Goal: Task Accomplishment & Management: Complete application form

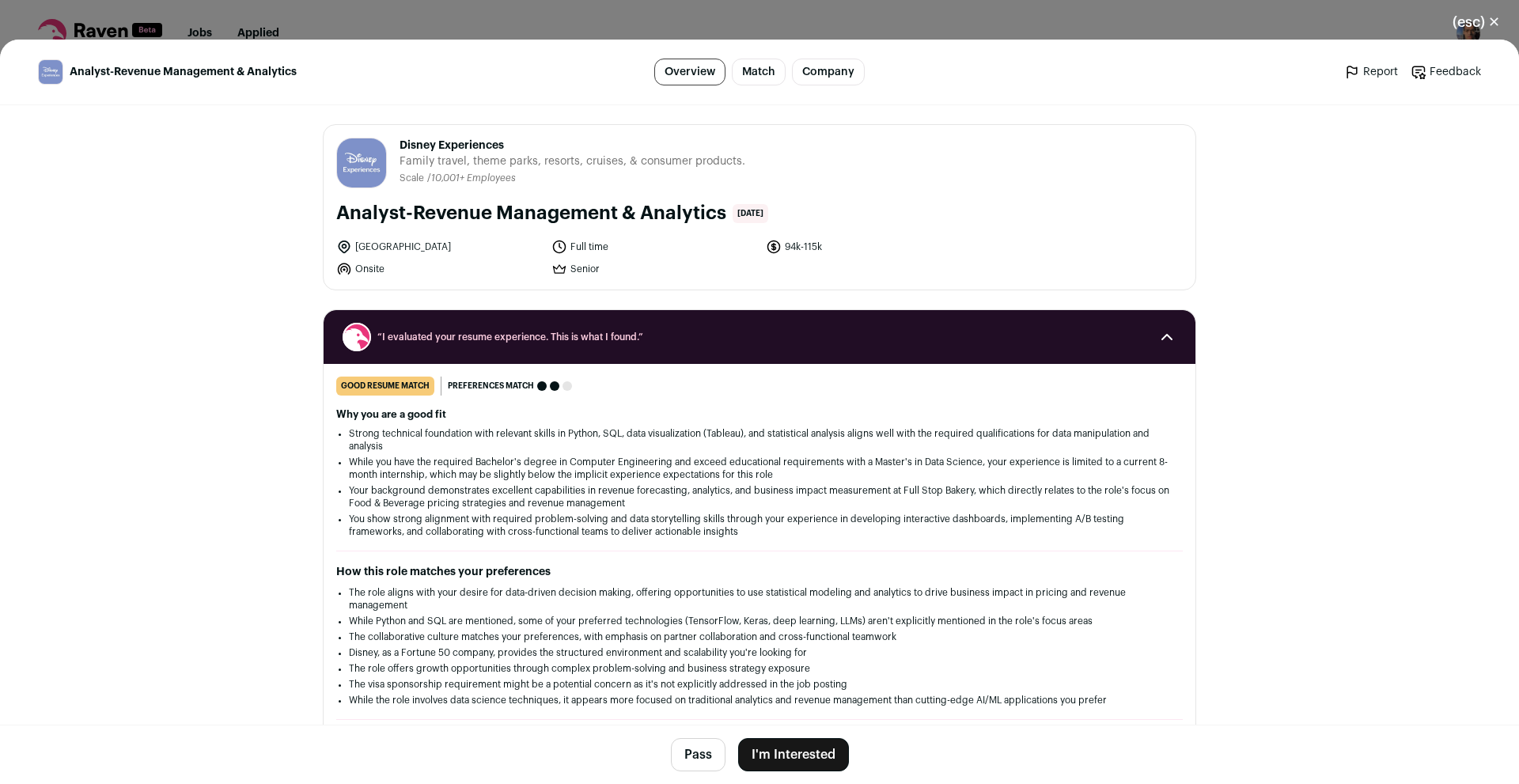
click at [709, 750] on button "Pass" at bounding box center [698, 754] width 55 height 34
click at [1480, 16] on button "(esc) ✕" at bounding box center [1476, 22] width 85 height 34
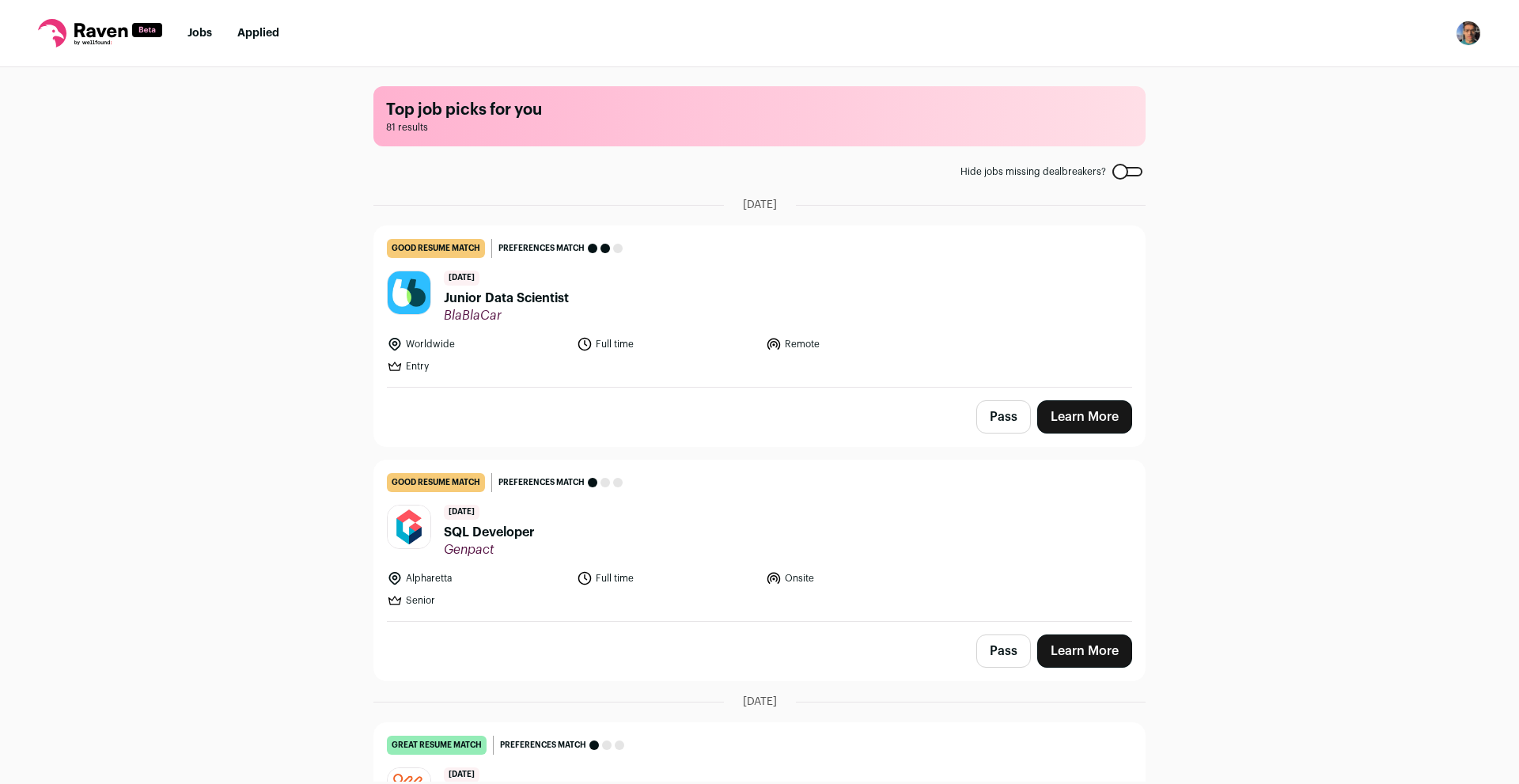
click at [1087, 431] on link "Learn More" at bounding box center [1084, 417] width 95 height 34
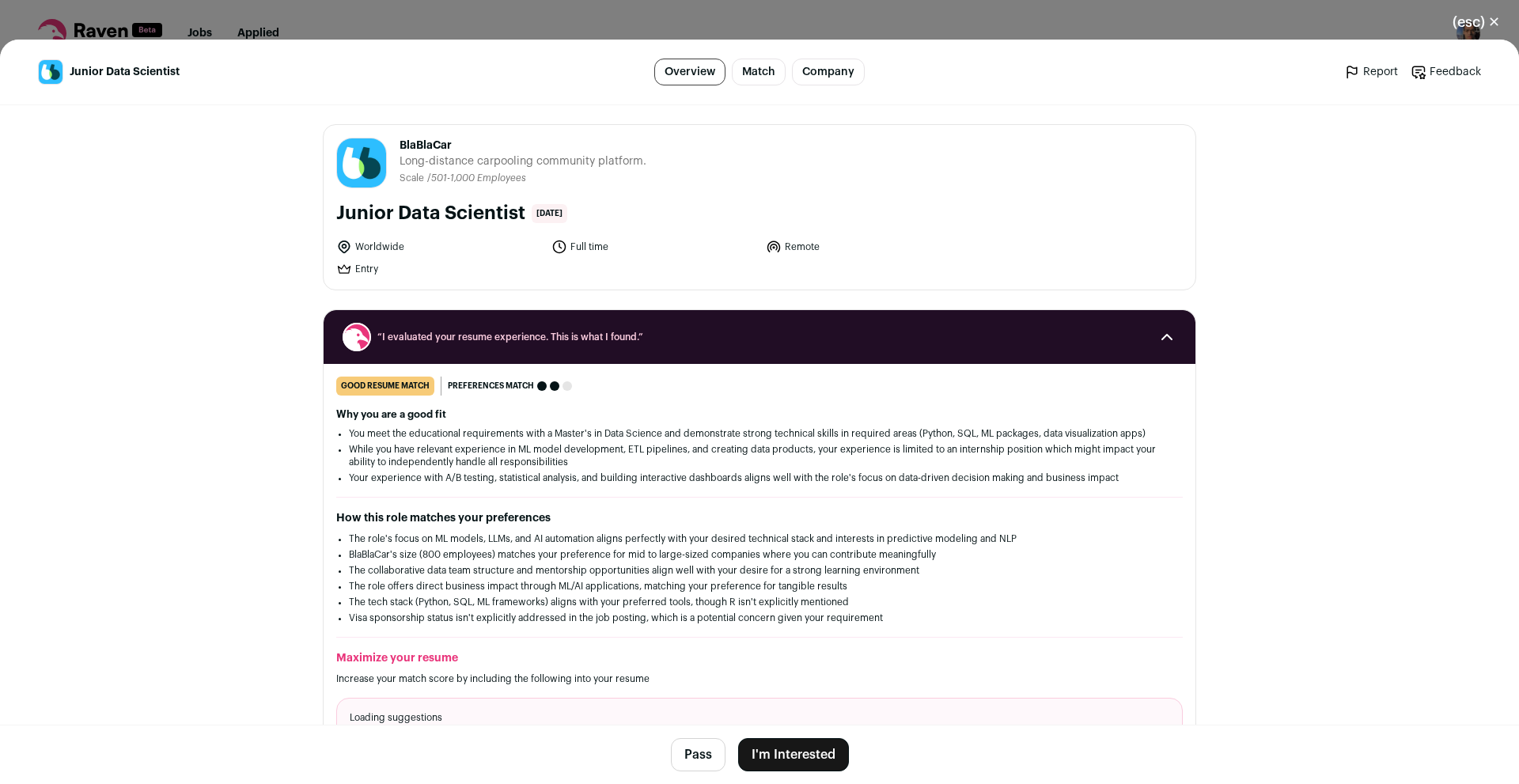
click at [777, 761] on button "I'm Interested" at bounding box center [793, 754] width 111 height 34
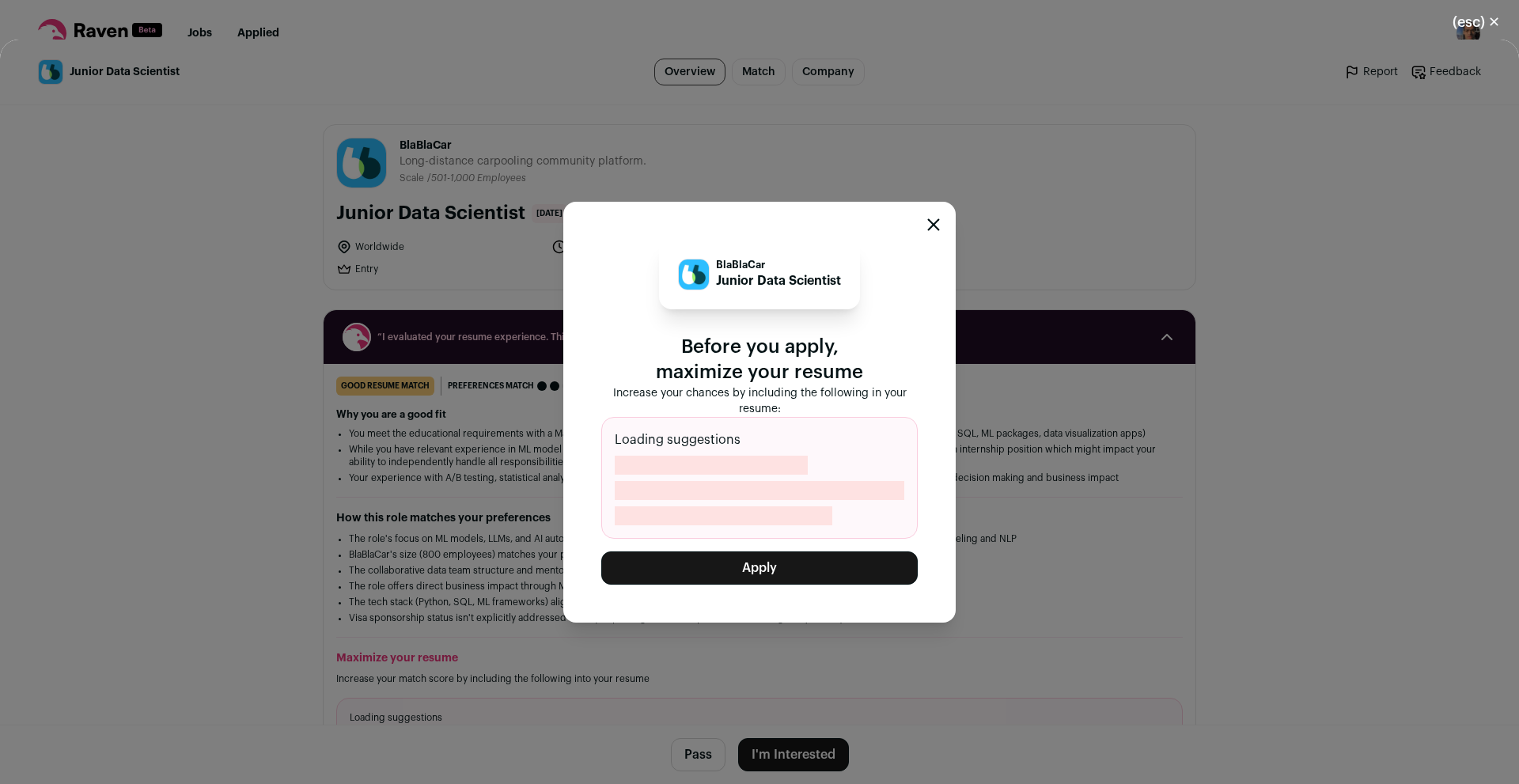
click at [722, 560] on button "Apply" at bounding box center [760, 567] width 317 height 34
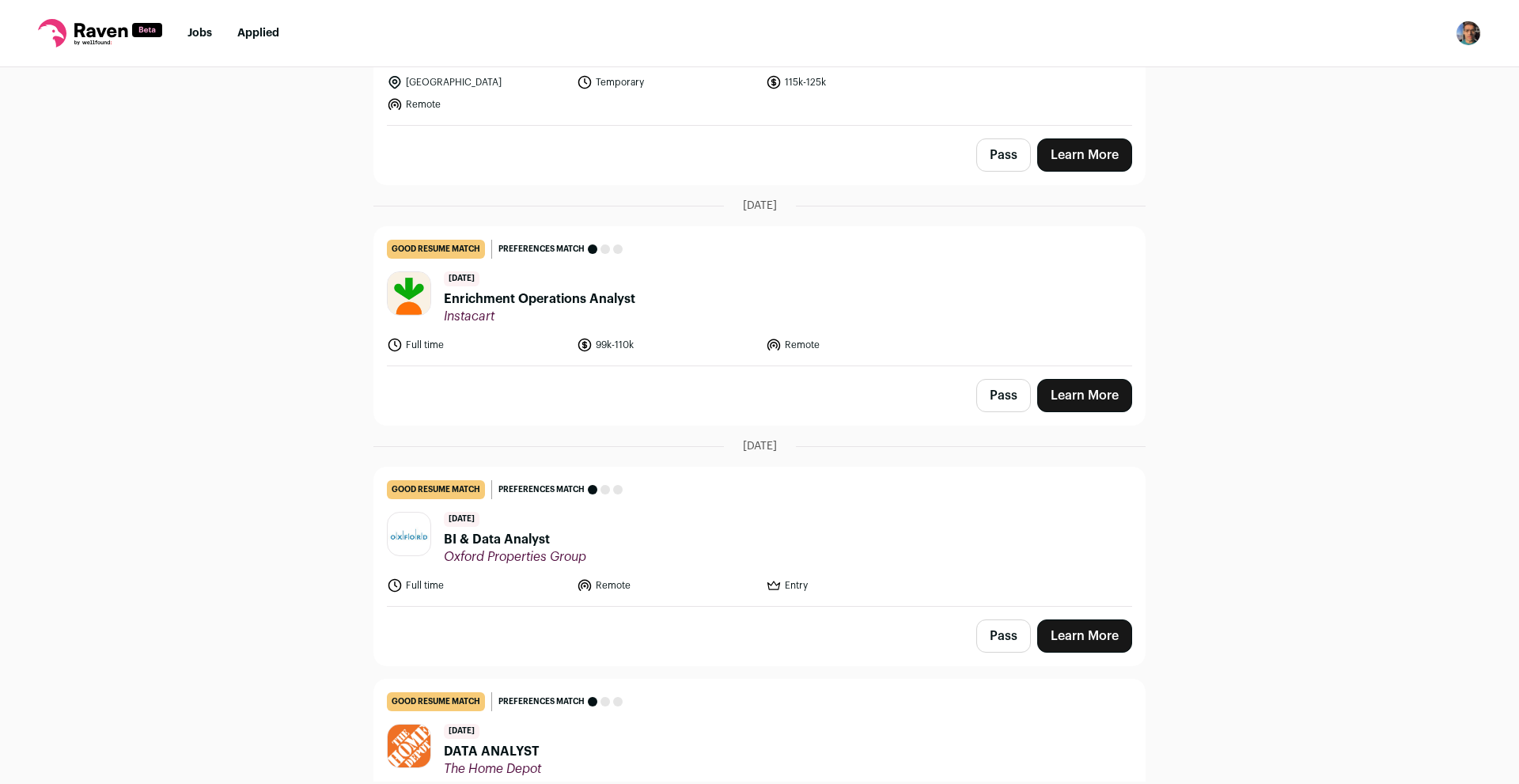
scroll to position [6274, 0]
